Goal: Navigation & Orientation: Find specific page/section

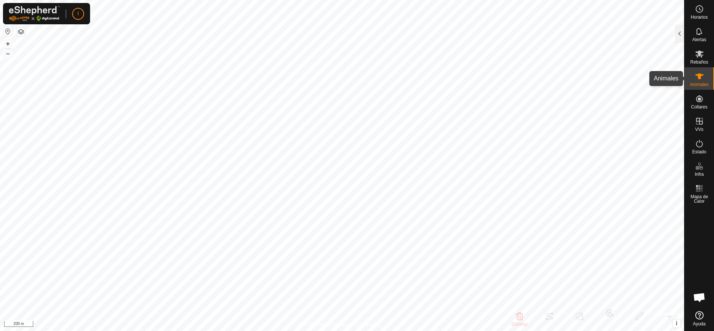
click at [696, 79] on icon at bounding box center [698, 76] width 9 height 9
click at [694, 58] on es-mob-svg-icon at bounding box center [698, 54] width 13 height 12
click at [699, 74] on icon at bounding box center [699, 76] width 8 height 6
click at [678, 32] on div at bounding box center [679, 34] width 9 height 18
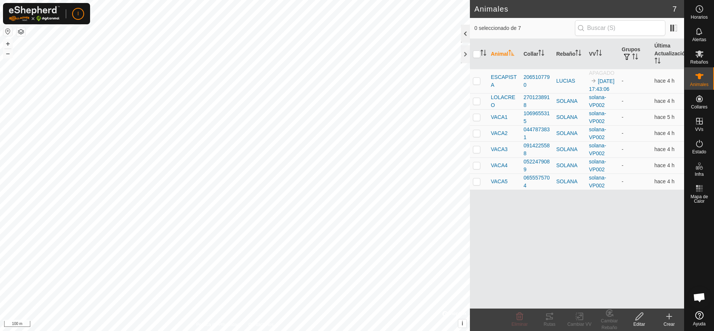
click at [463, 32] on div at bounding box center [465, 34] width 9 height 18
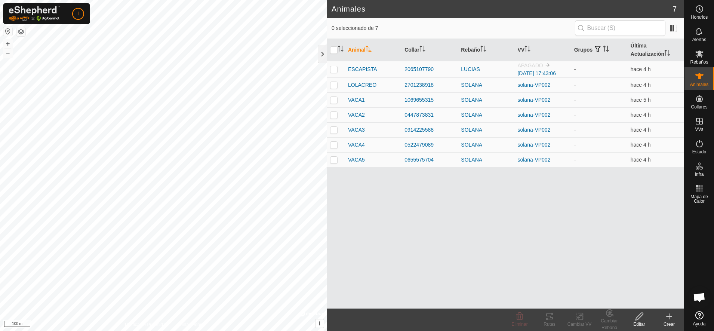
drag, startPoint x: 463, startPoint y: 32, endPoint x: 352, endPoint y: 56, distance: 113.6
click at [352, 56] on div "0 seleccionado de 7 Animal Collar Rebaño VV Grupos Última Actualización ESCAPIS…" at bounding box center [505, 163] width 357 height 290
drag, startPoint x: 352, startPoint y: 56, endPoint x: 319, endPoint y: 53, distance: 33.1
click at [319, 53] on div at bounding box center [322, 54] width 9 height 18
